Goal: Task Accomplishment & Management: Manage account settings

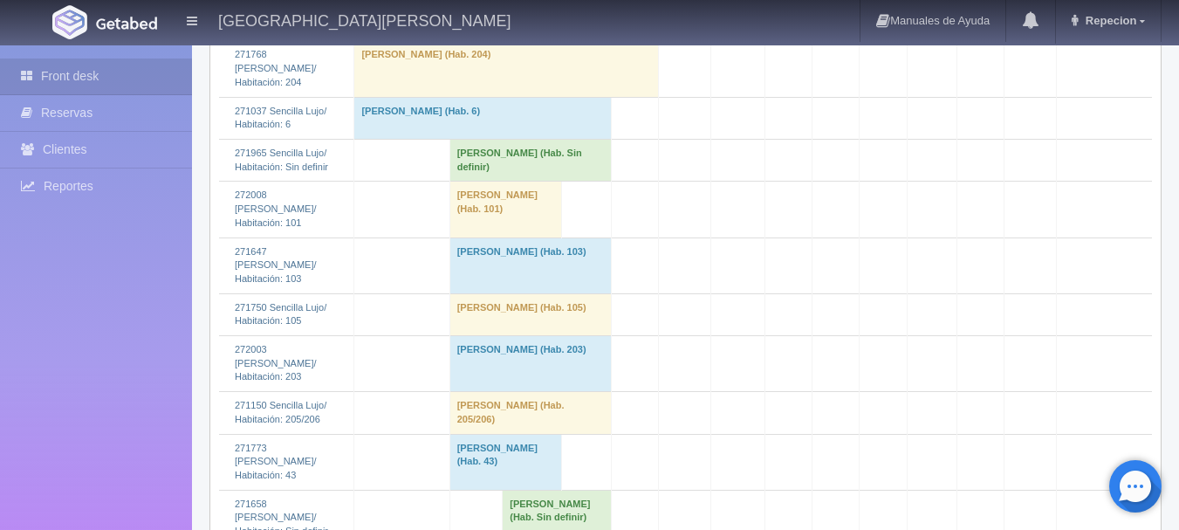
scroll to position [1571, 0]
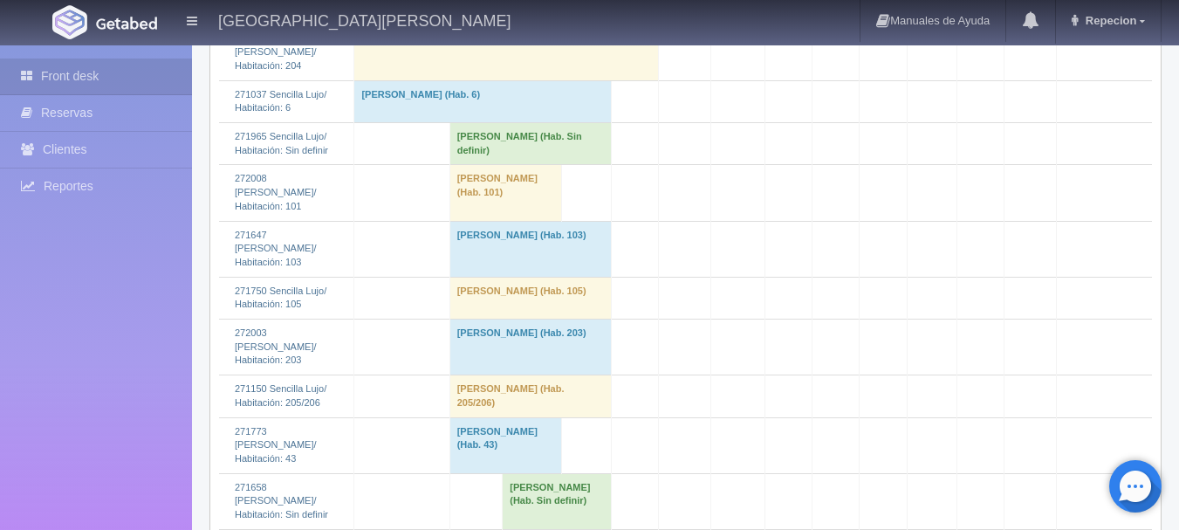
click at [450, 157] on td "[PERSON_NAME] (Hab. Sin definir)" at bounding box center [530, 144] width 161 height 42
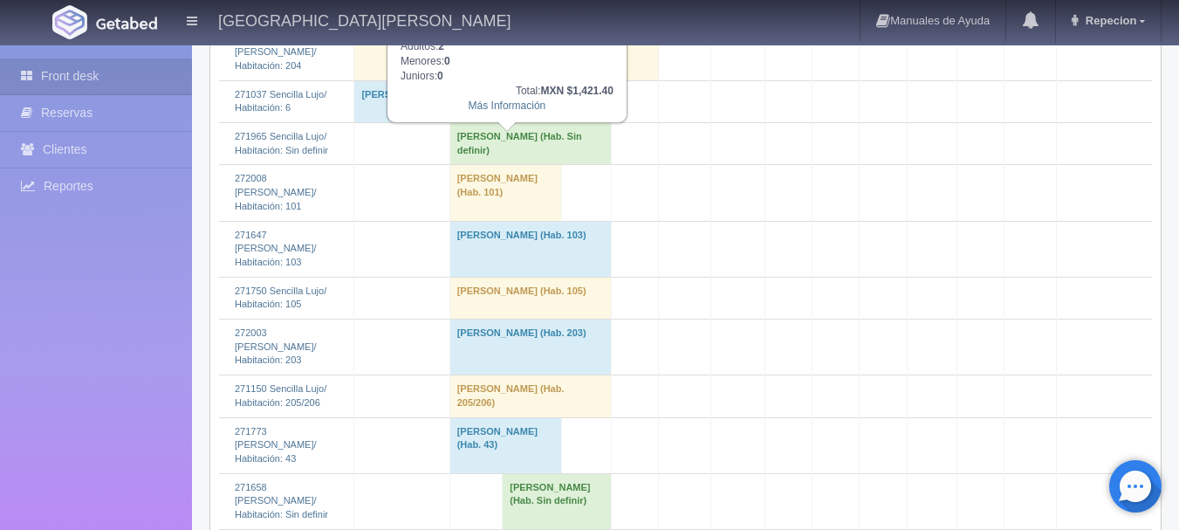
click at [450, 211] on td "[PERSON_NAME] (Hab. 101)" at bounding box center [506, 193] width 112 height 56
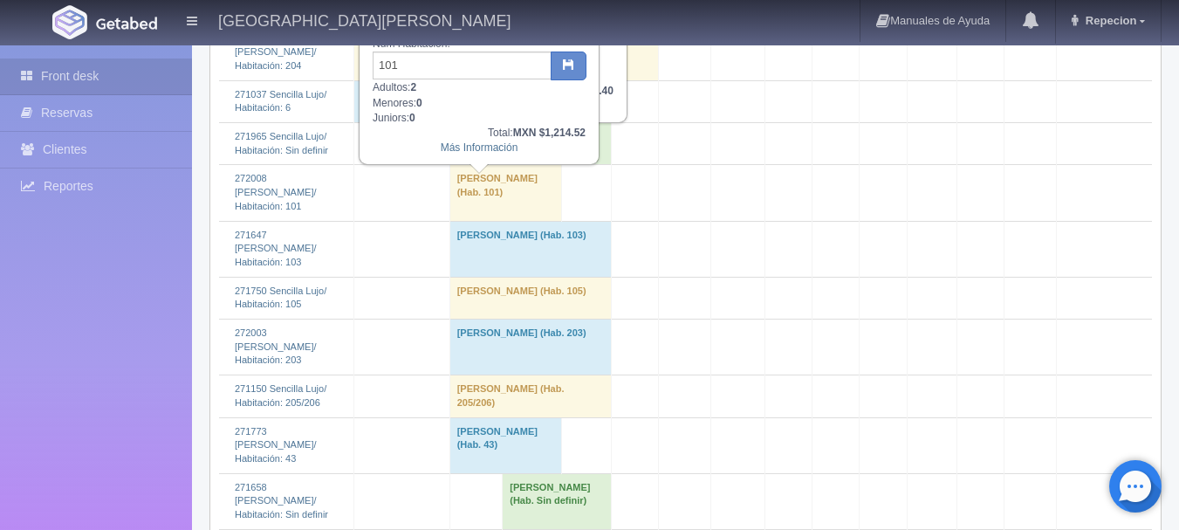
click at [450, 241] on td "[PERSON_NAME] (Hab. 103)" at bounding box center [530, 249] width 161 height 56
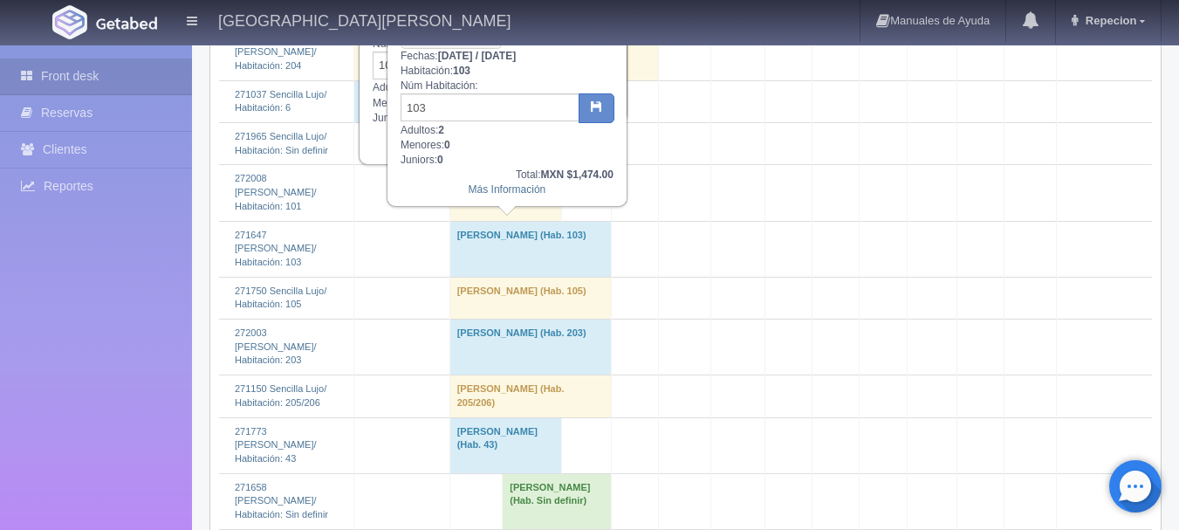
click at [450, 280] on td "[PERSON_NAME] (Hab. 105)" at bounding box center [530, 298] width 161 height 42
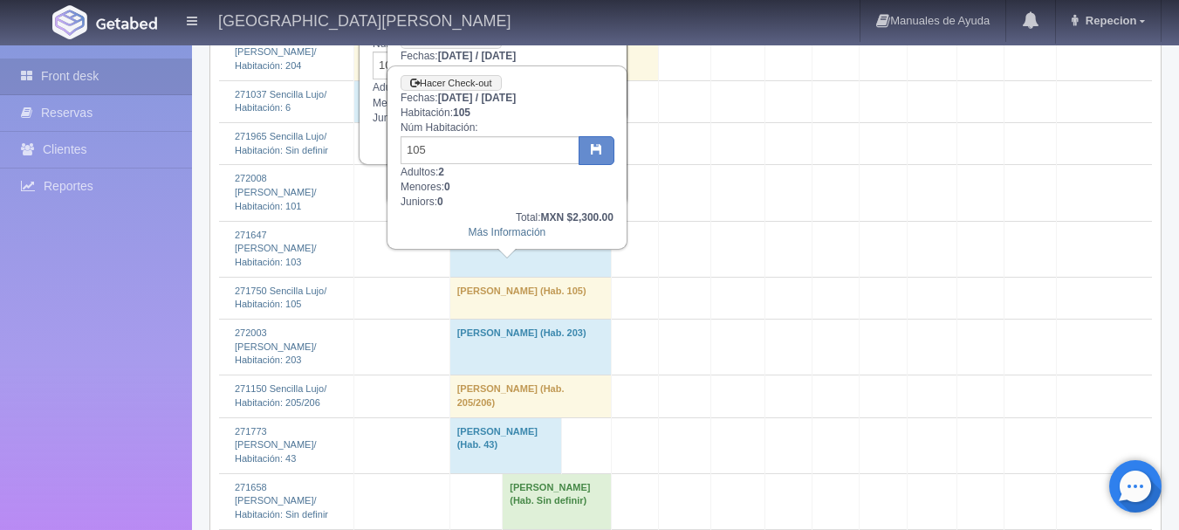
click at [459, 321] on td "[PERSON_NAME] (Hab. 203)" at bounding box center [530, 347] width 161 height 56
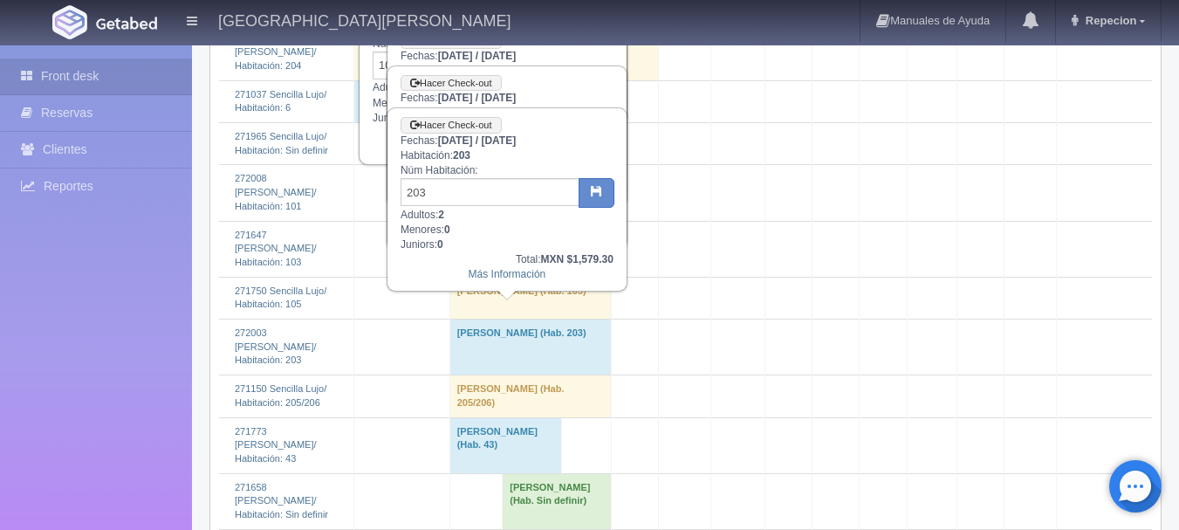
click at [450, 375] on td "[PERSON_NAME] (Hab. 205/206)" at bounding box center [530, 396] width 161 height 42
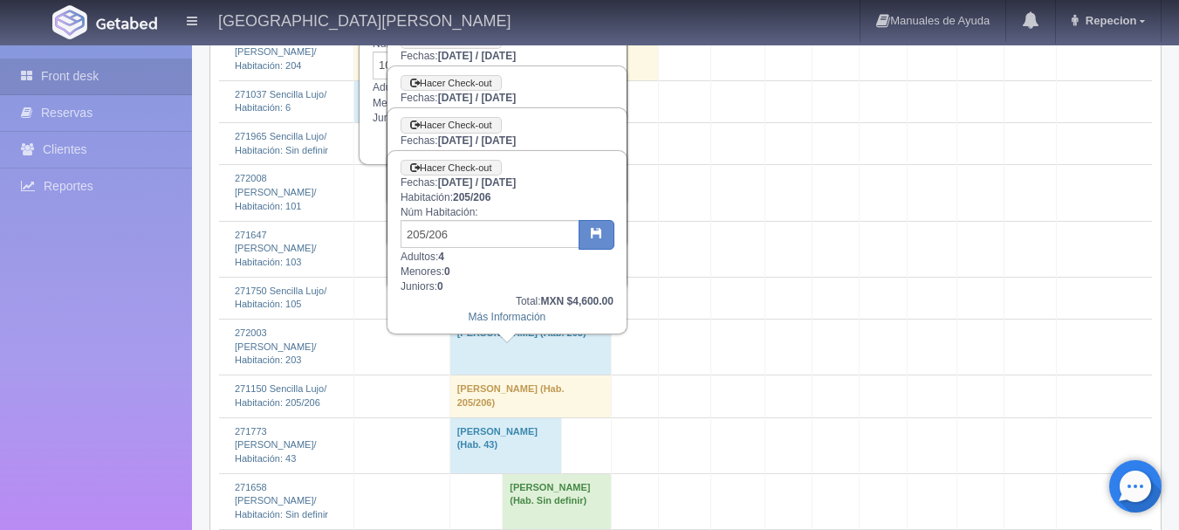
click at [450, 417] on td "[PERSON_NAME] (Hab. 43)" at bounding box center [506, 445] width 112 height 56
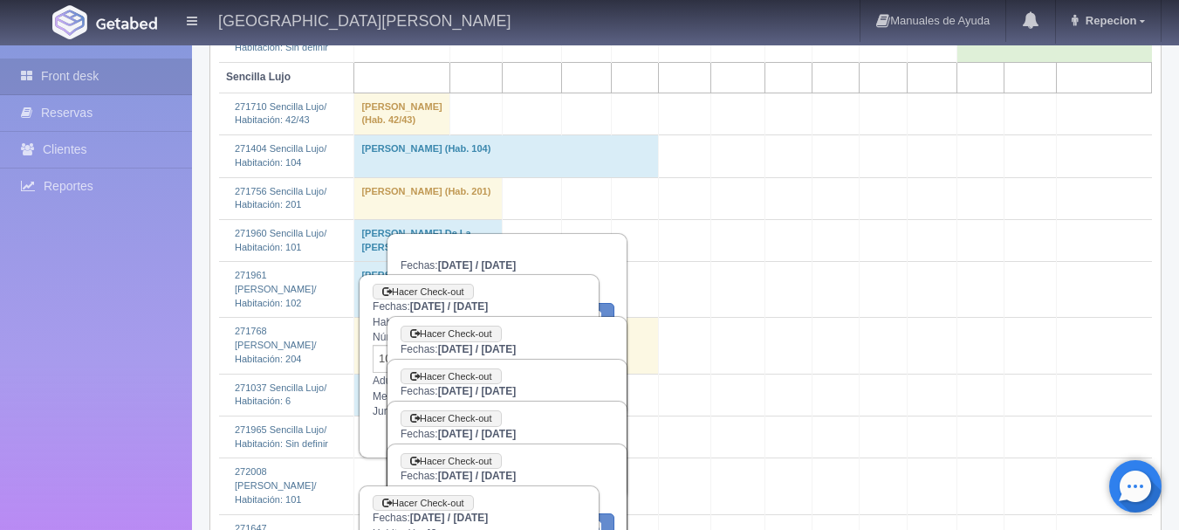
scroll to position [1191, 0]
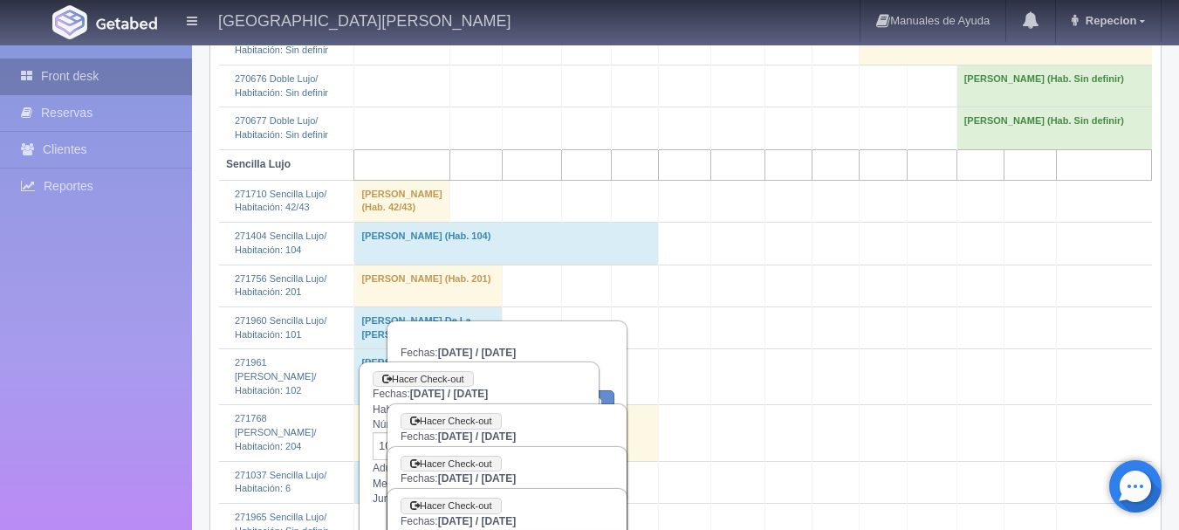
click at [101, 73] on link "Front desk" at bounding box center [96, 76] width 192 height 36
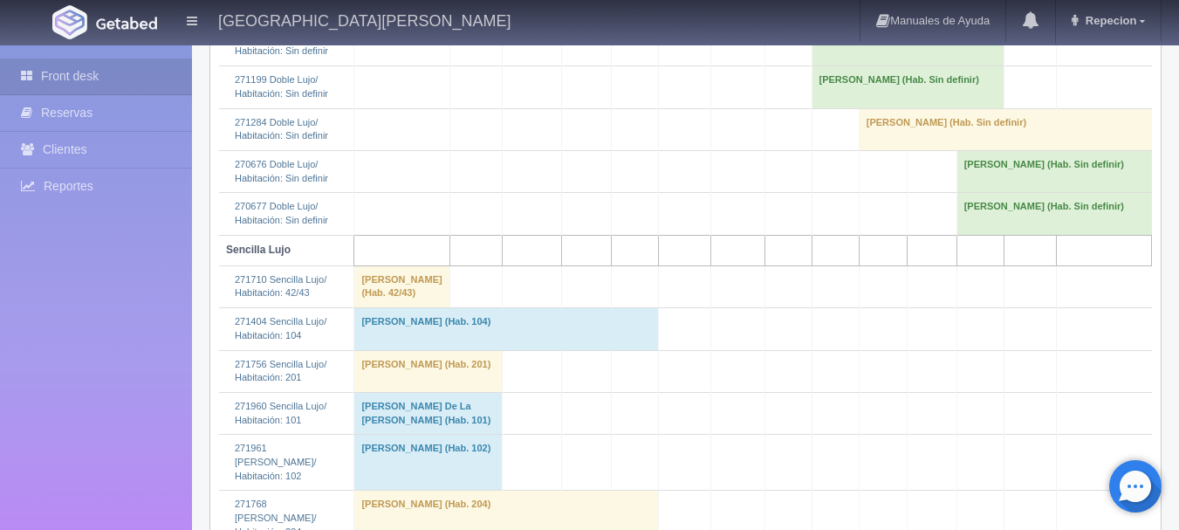
scroll to position [1135, 0]
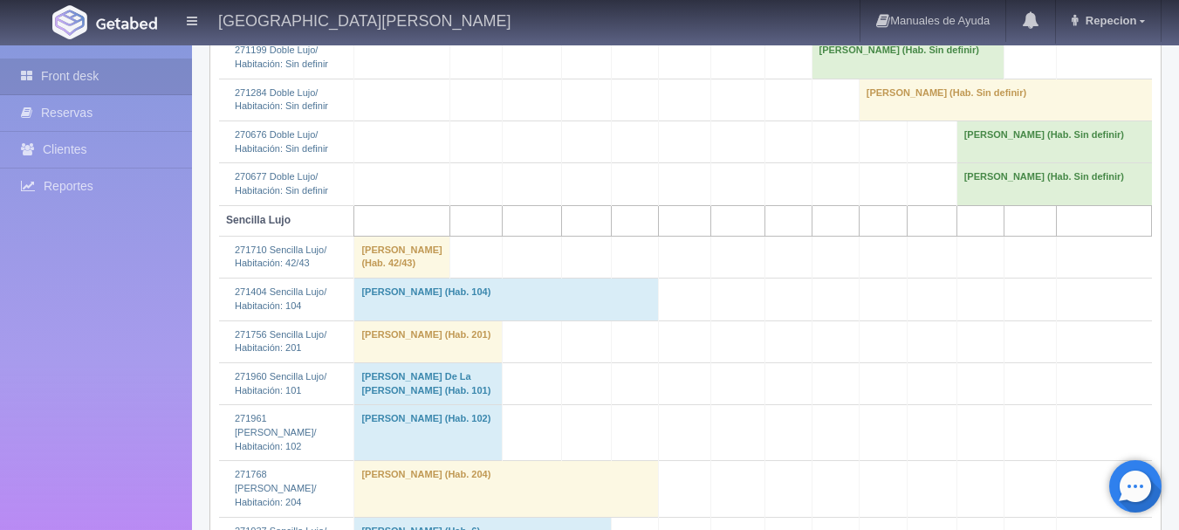
click at [388, 263] on td "[PERSON_NAME] (Hab. 42/43)" at bounding box center [401, 257] width 95 height 42
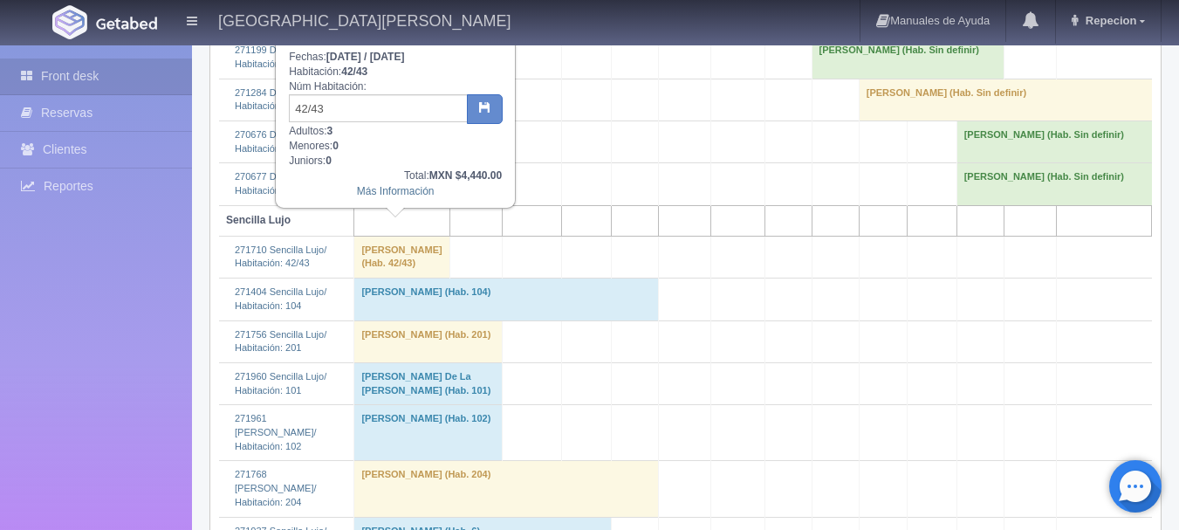
click at [382, 320] on td "[PERSON_NAME] (Hab. 104)" at bounding box center [506, 299] width 305 height 42
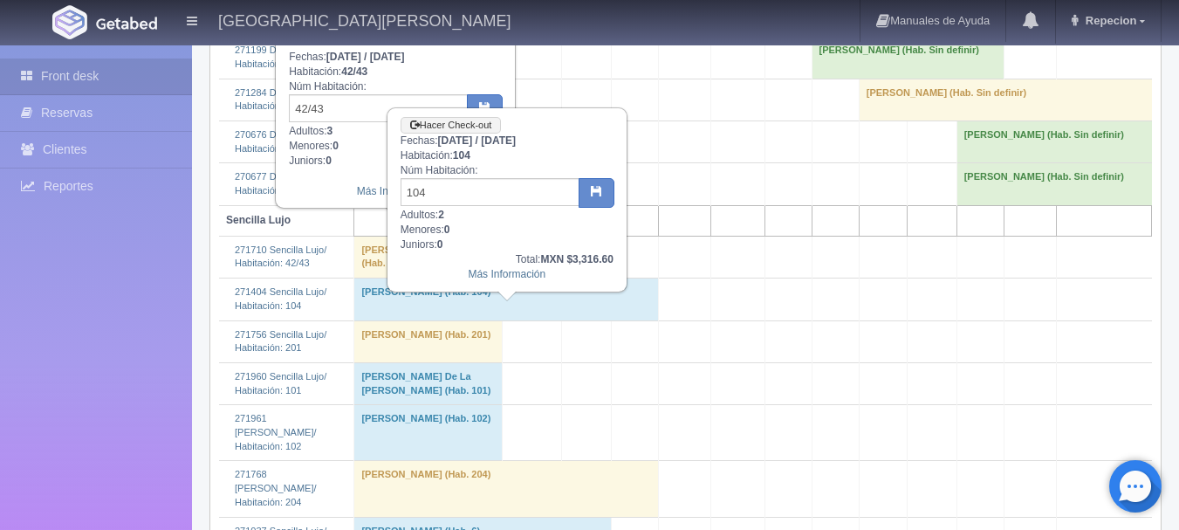
click at [394, 362] on td "[PERSON_NAME] (Hab. 201)" at bounding box center [428, 341] width 148 height 42
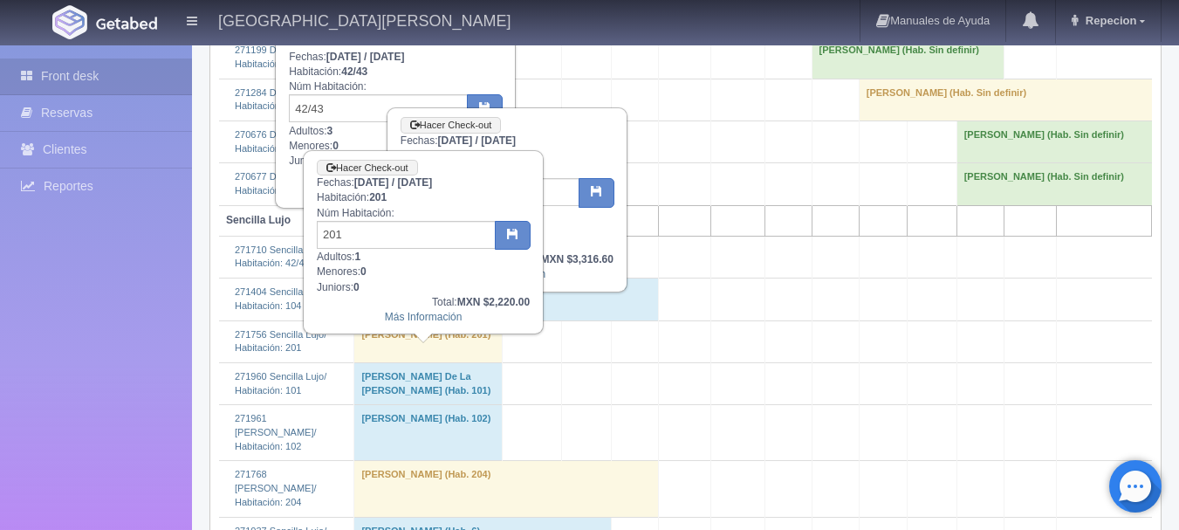
click at [394, 404] on td "[PERSON_NAME] De La [PERSON_NAME] (Hab. 101)" at bounding box center [428, 383] width 148 height 42
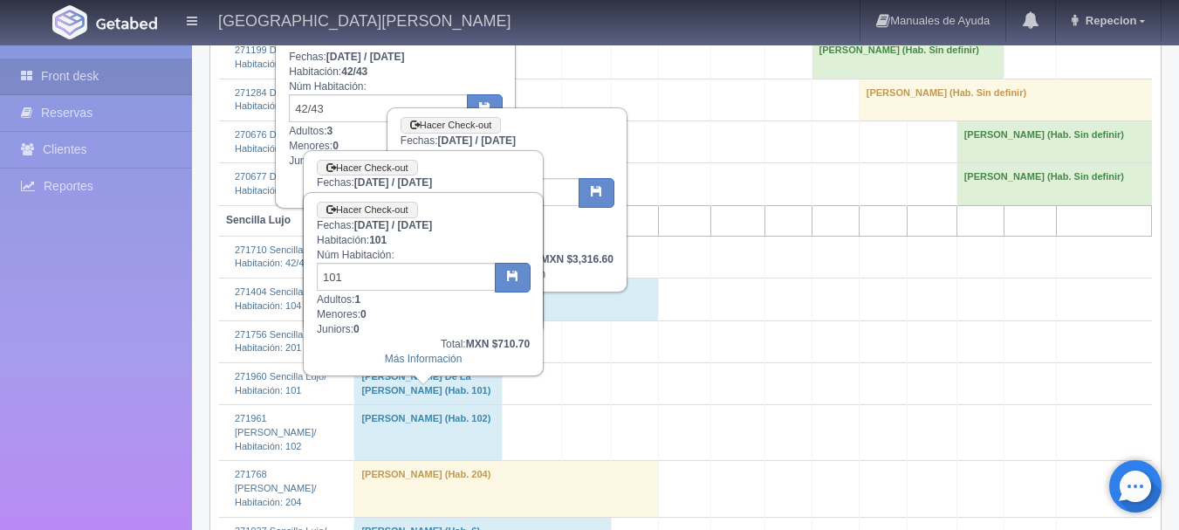
click at [385, 461] on td "[PERSON_NAME] (Hab. 102)" at bounding box center [428, 433] width 148 height 56
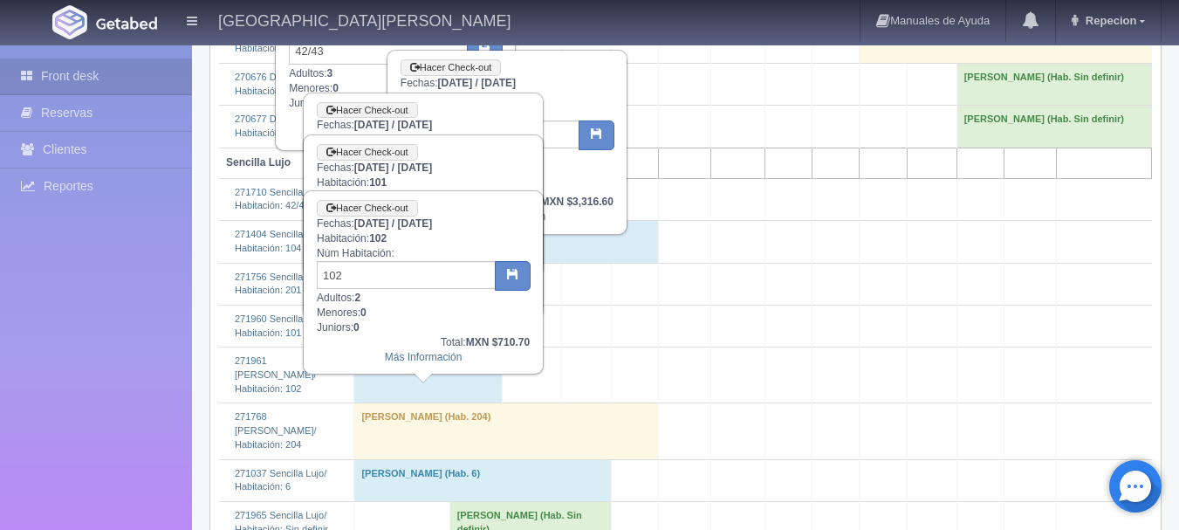
scroll to position [1222, 0]
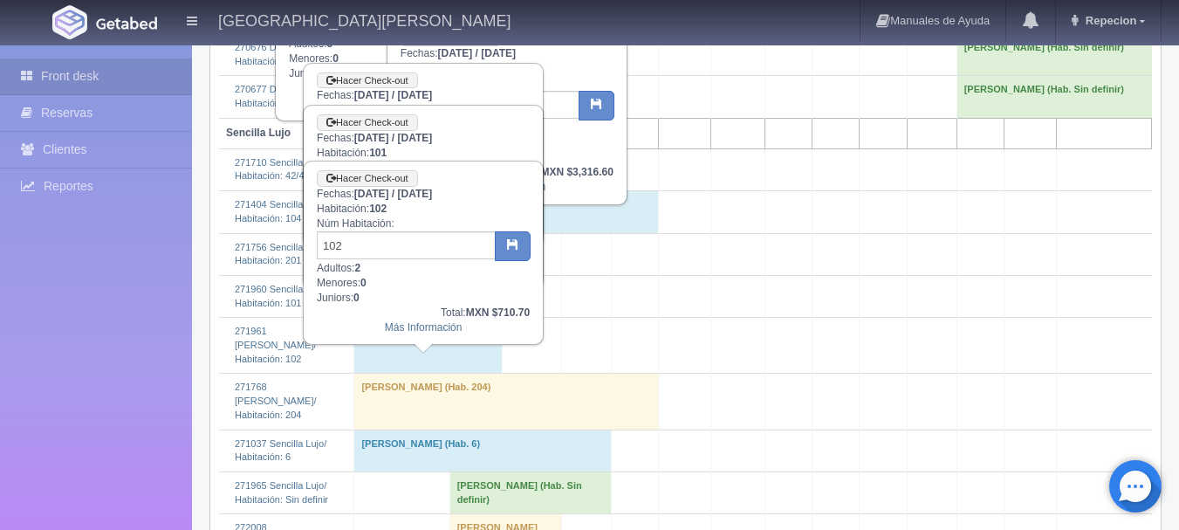
click at [381, 424] on td "[PERSON_NAME] (Hab. 204)" at bounding box center [506, 402] width 305 height 56
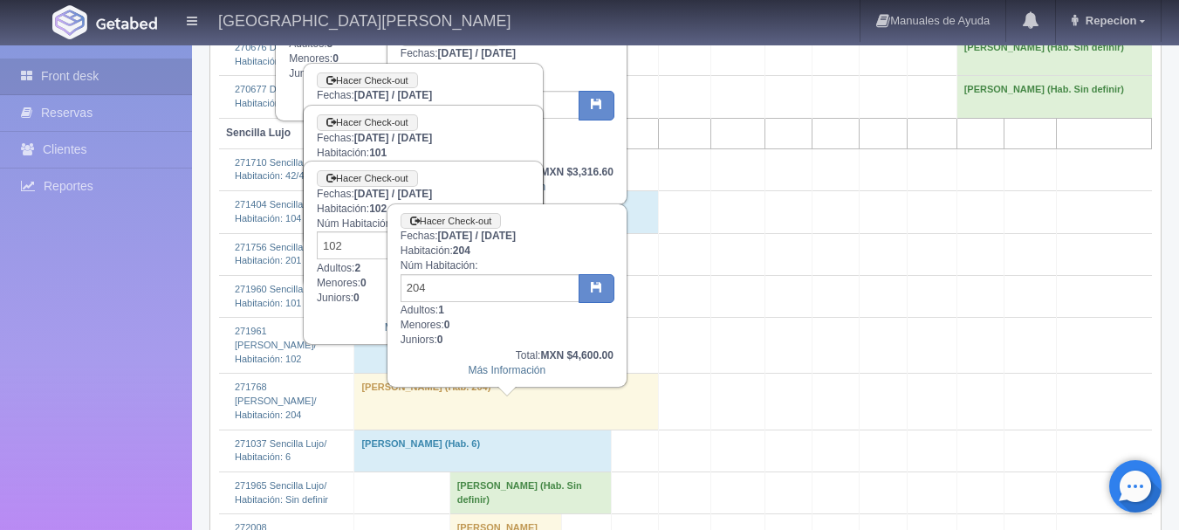
click at [388, 463] on td "[PERSON_NAME] (Hab. 6)" at bounding box center [482, 450] width 257 height 42
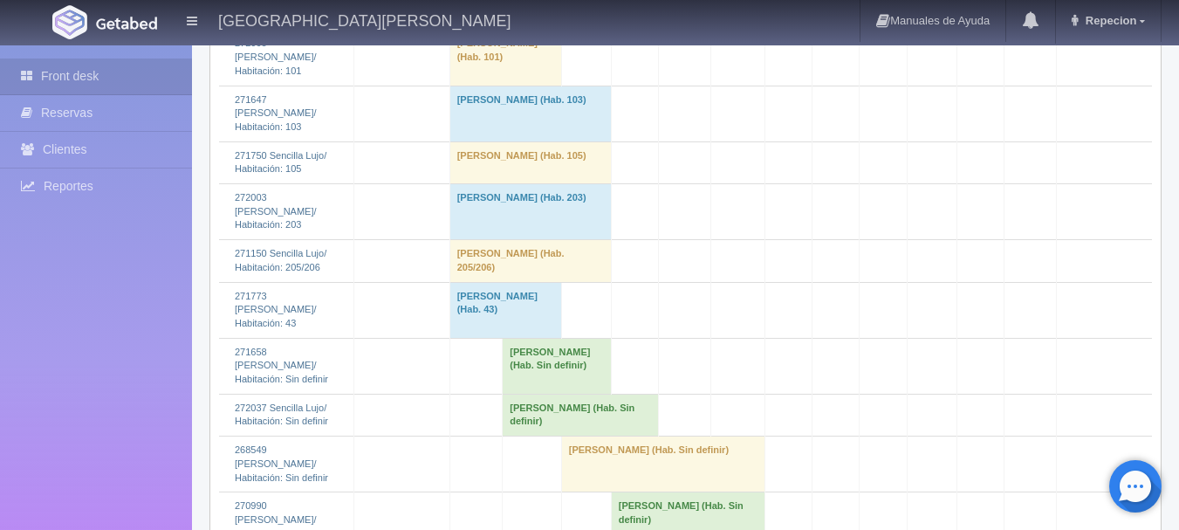
scroll to position [1746, 0]
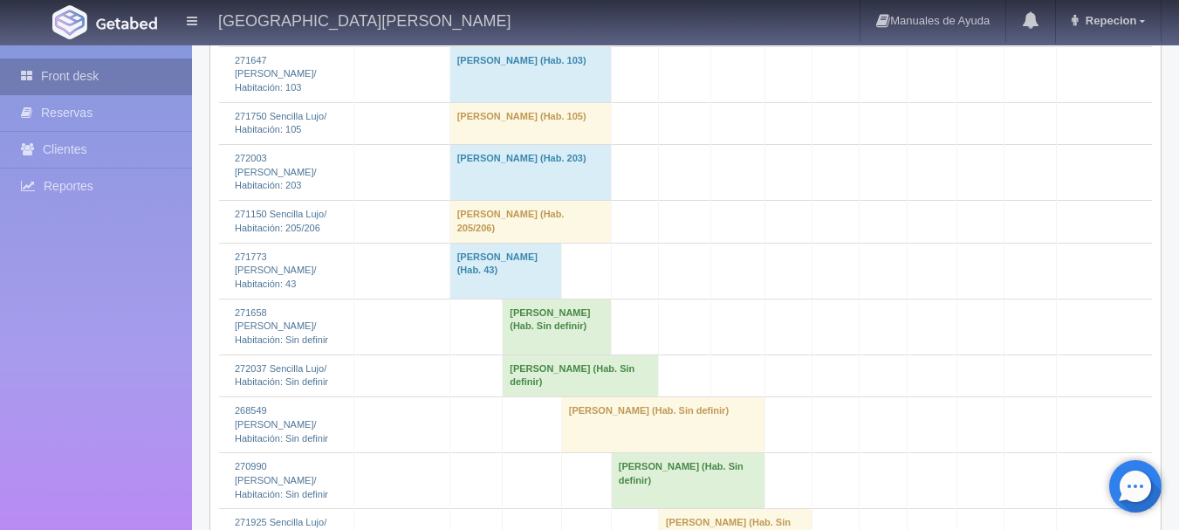
click at [112, 86] on link "Front desk" at bounding box center [96, 76] width 192 height 36
